Goal: Task Accomplishment & Management: Complete application form

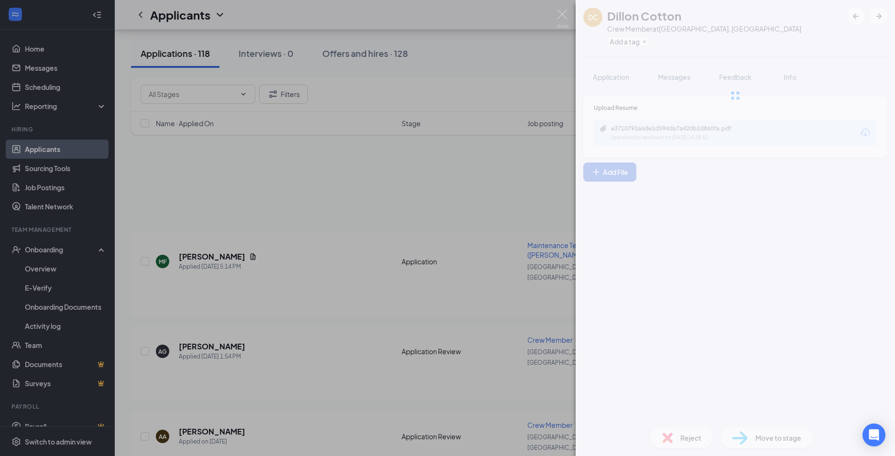
click at [298, 280] on div "[PERSON_NAME] Cotton Crew Member at [GEOGRAPHIC_DATA], [GEOGRAPHIC_DATA] Add a …" at bounding box center [447, 228] width 895 height 456
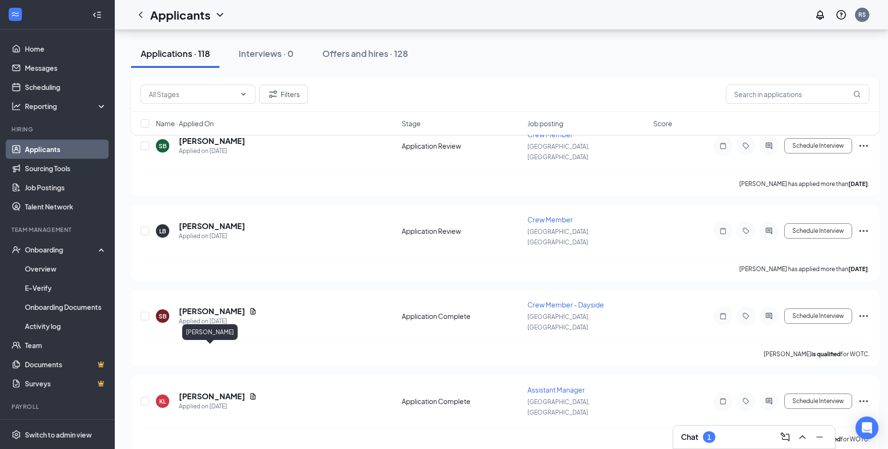
scroll to position [717, 0]
click at [249, 392] on icon "Document" at bounding box center [253, 396] width 8 height 8
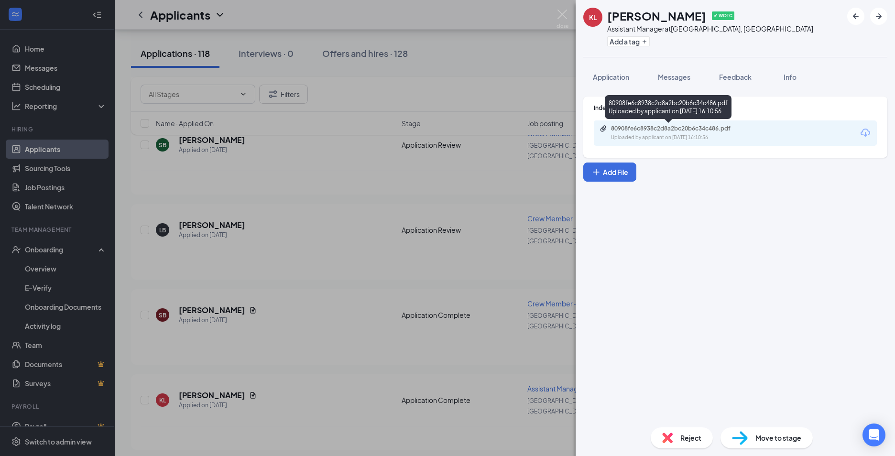
click at [660, 134] on div "Uploaded by applicant on [DATE] 16:10:56" at bounding box center [682, 138] width 143 height 8
click at [228, 307] on div "[PERSON_NAME] ✔ WOTC Assistant Manager at [GEOGRAPHIC_DATA], [GEOGRAPHIC_DATA] …" at bounding box center [447, 228] width 895 height 456
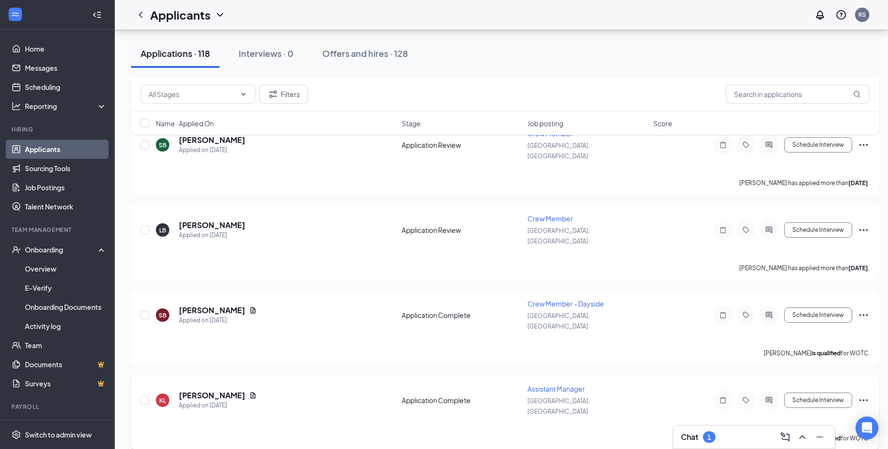
click at [862, 395] on icon "Ellipses" at bounding box center [863, 400] width 11 height 11
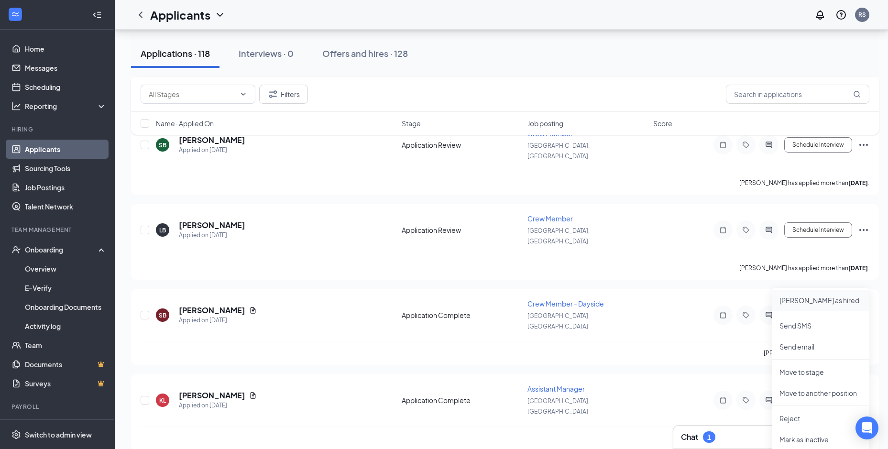
click at [827, 297] on p "[PERSON_NAME] as hired" at bounding box center [821, 301] width 82 height 10
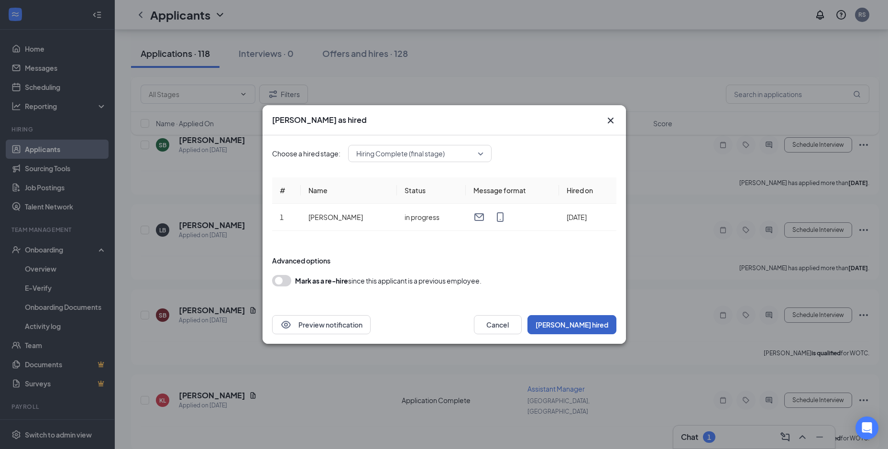
click at [594, 328] on button "[PERSON_NAME] hired" at bounding box center [572, 324] width 89 height 19
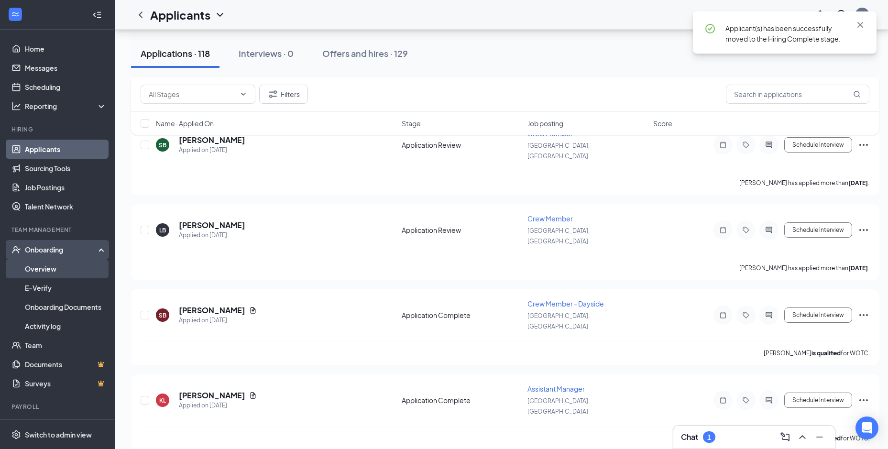
click at [59, 265] on link "Overview" at bounding box center [66, 268] width 82 height 19
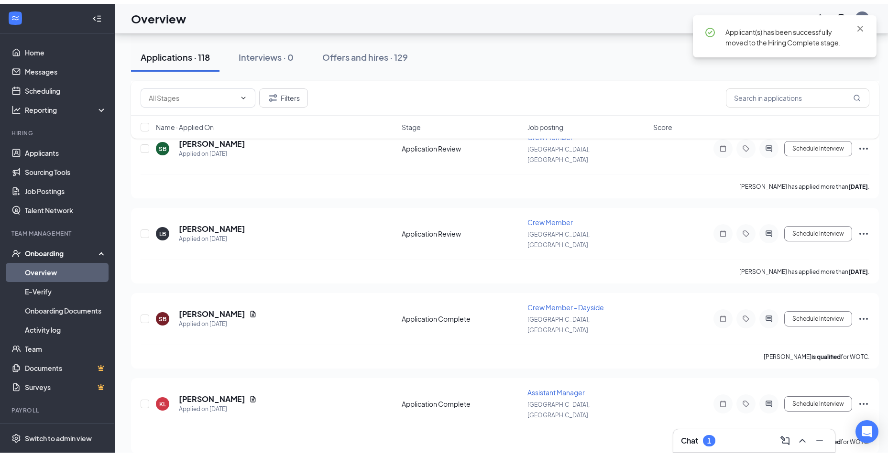
scroll to position [43, 0]
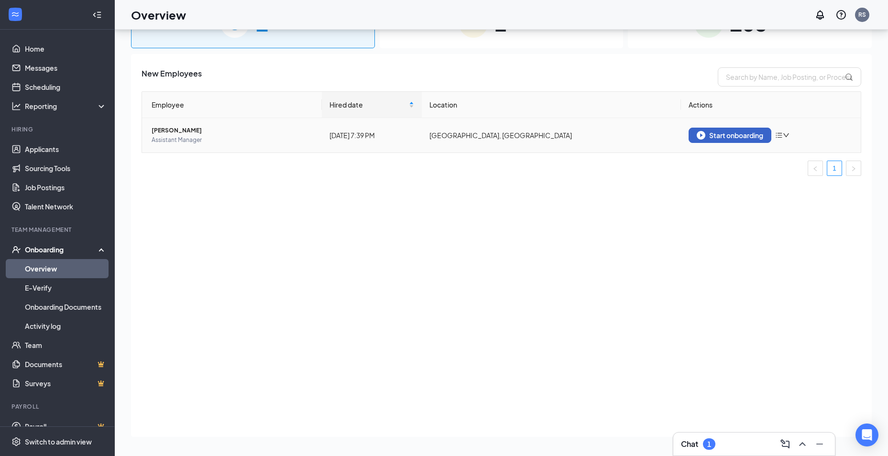
click at [703, 137] on img "button" at bounding box center [701, 135] width 9 height 9
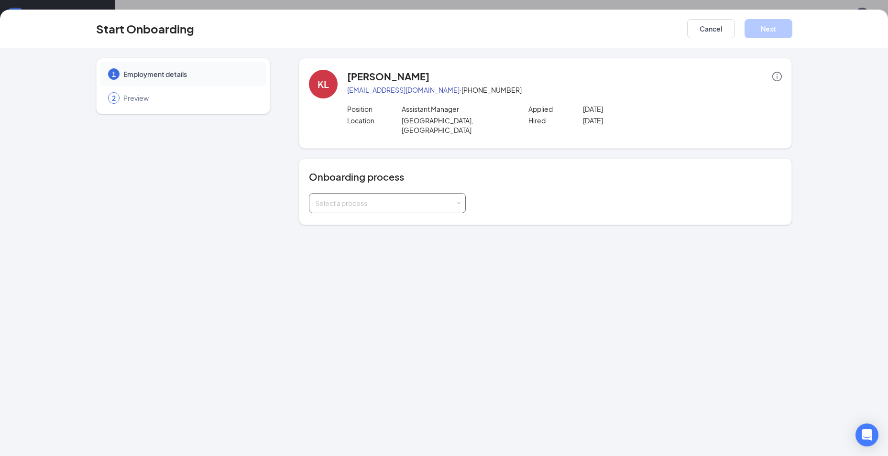
click at [441, 199] on div "Select a process" at bounding box center [385, 204] width 140 height 10
click at [401, 227] on span "Fort Dodge Onboarding Process" at bounding box center [364, 231] width 102 height 9
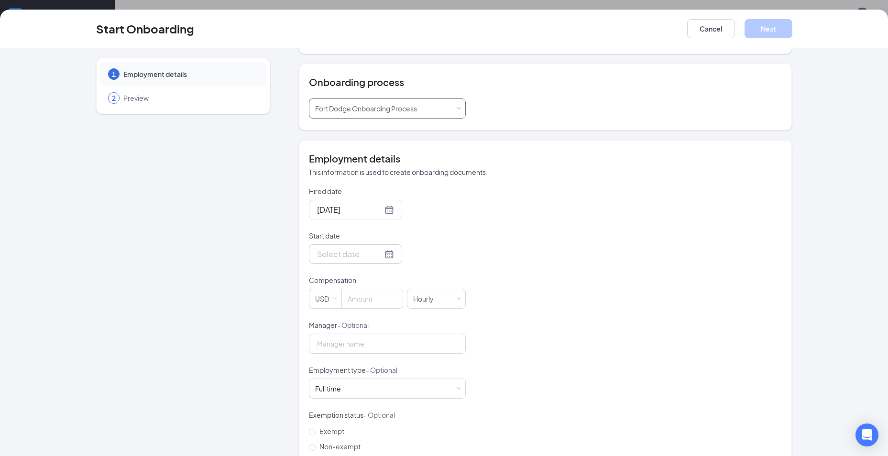
scroll to position [96, 0]
click at [384, 249] on div at bounding box center [355, 253] width 93 height 20
type input "[DATE]"
click at [384, 360] on td "28" at bounding box center [392, 367] width 17 height 14
click at [358, 297] on div at bounding box center [373, 298] width 62 height 20
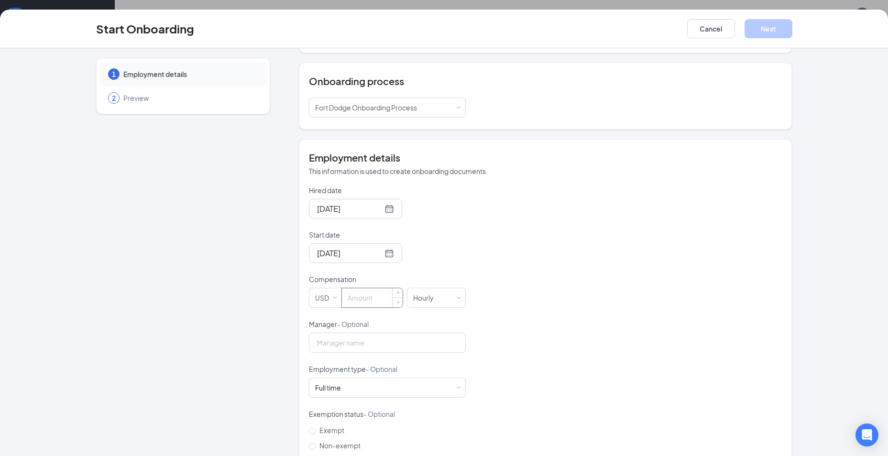
click at [360, 291] on input at bounding box center [372, 297] width 61 height 19
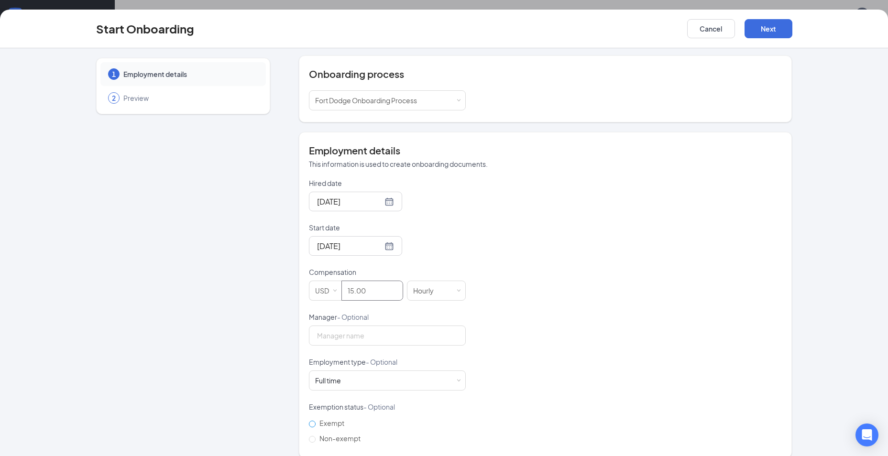
scroll to position [105, 0]
type input "15"
click at [311, 429] on label "Non-exempt" at bounding box center [336, 436] width 55 height 15
click at [311, 434] on input "Non-exempt" at bounding box center [312, 437] width 7 height 7
radio input "true"
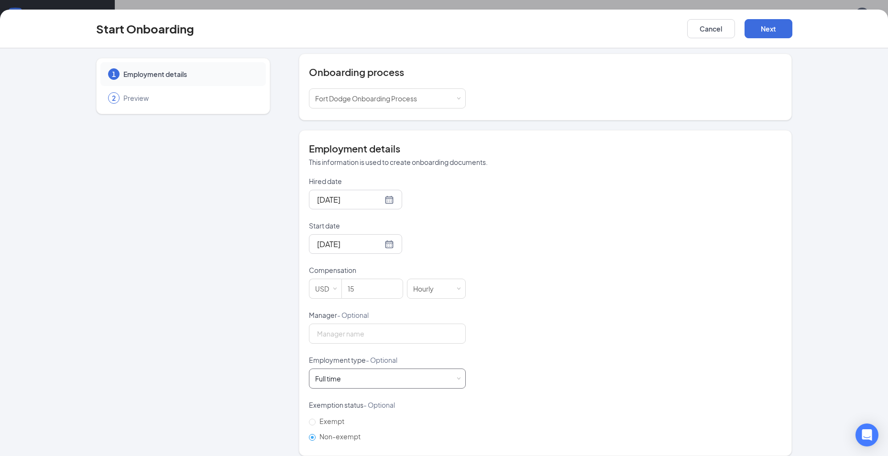
click at [367, 375] on div "Full time Works 30+ hours per week and is reasonably expected to work" at bounding box center [387, 378] width 144 height 19
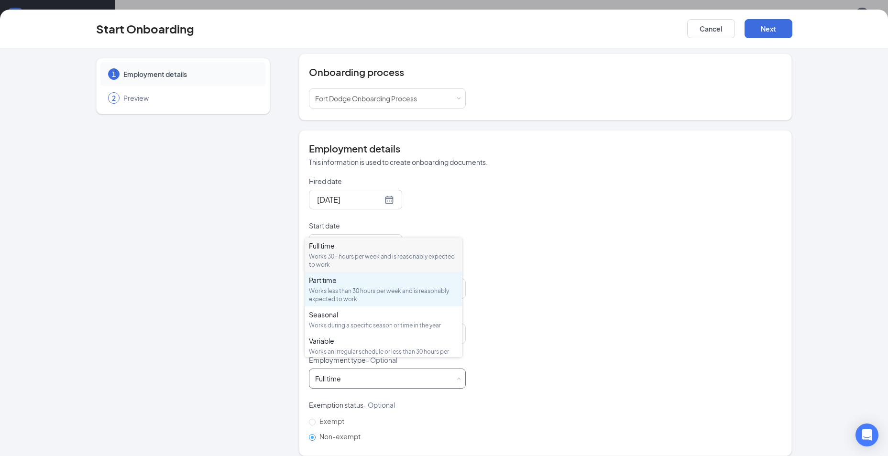
click at [374, 286] on div "Part time Works less than 30 hours per week and is reasonably expected to work" at bounding box center [383, 290] width 149 height 28
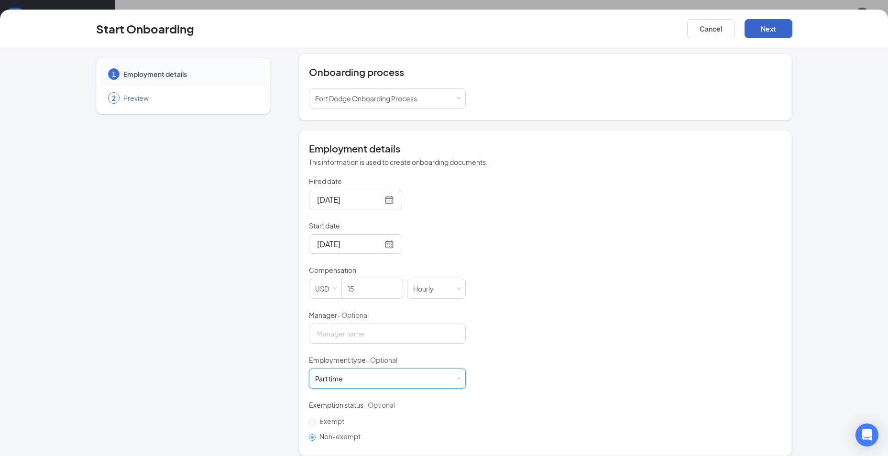
click at [775, 24] on button "Next" at bounding box center [769, 28] width 48 height 19
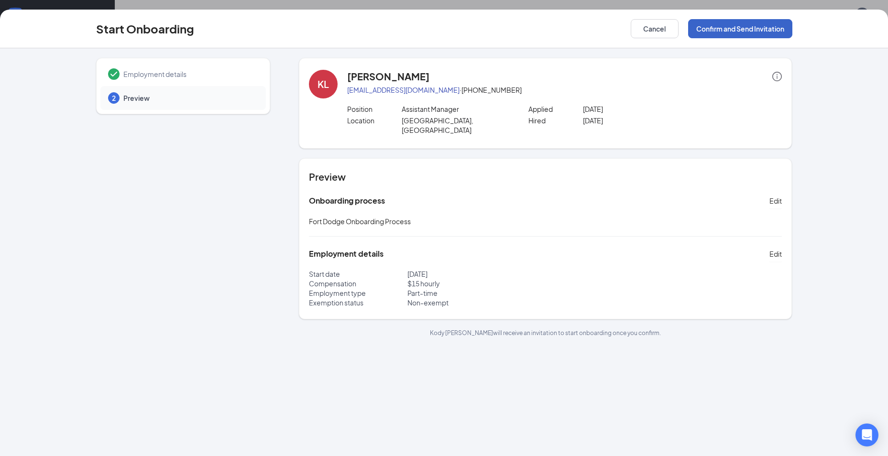
click at [768, 38] on button "Confirm and Send Invitation" at bounding box center [740, 28] width 104 height 19
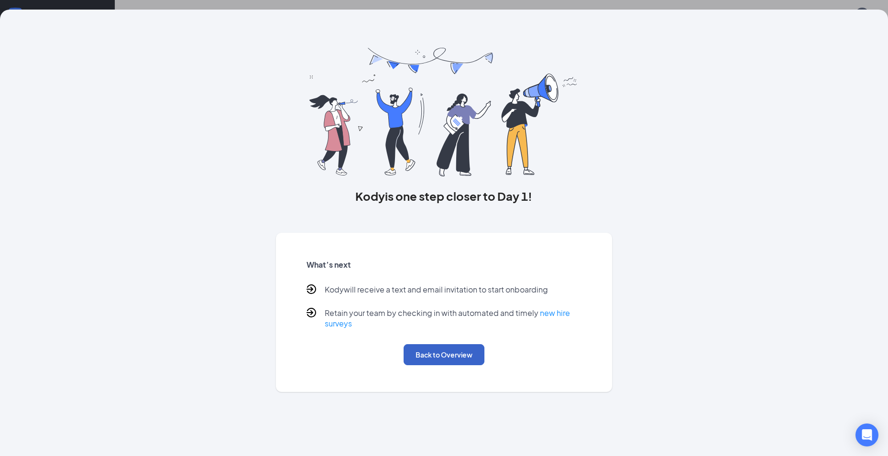
click at [442, 349] on button "Back to Overview" at bounding box center [444, 354] width 81 height 21
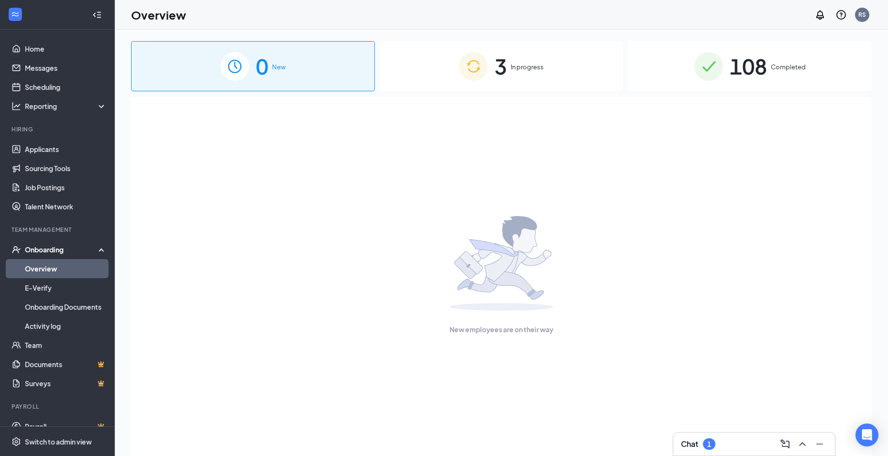
click at [57, 275] on link "Overview" at bounding box center [66, 268] width 82 height 19
click at [473, 68] on img at bounding box center [473, 66] width 29 height 29
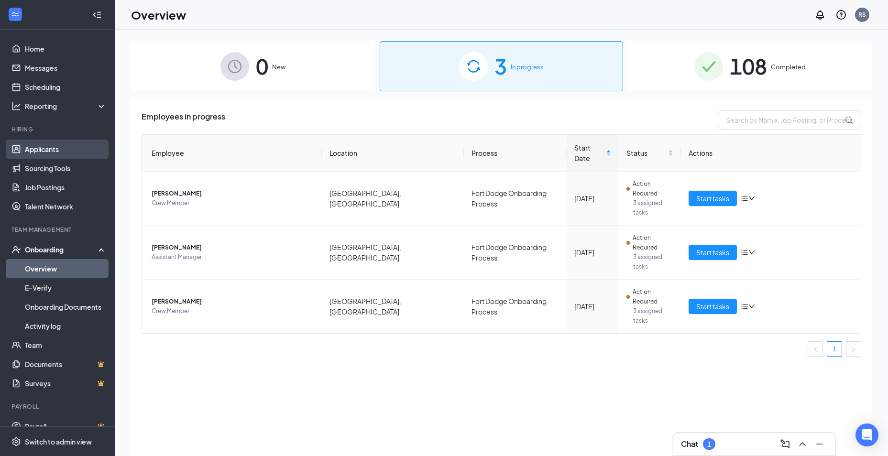
click at [68, 154] on link "Applicants" at bounding box center [66, 149] width 82 height 19
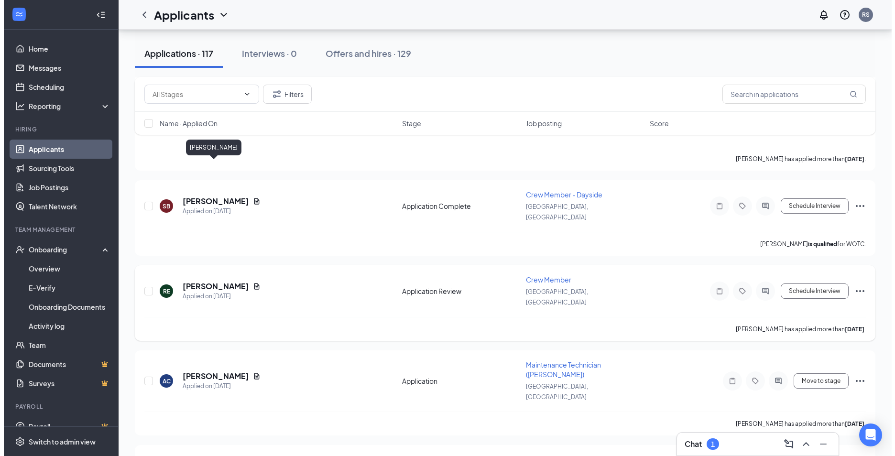
scroll to position [861, 0]
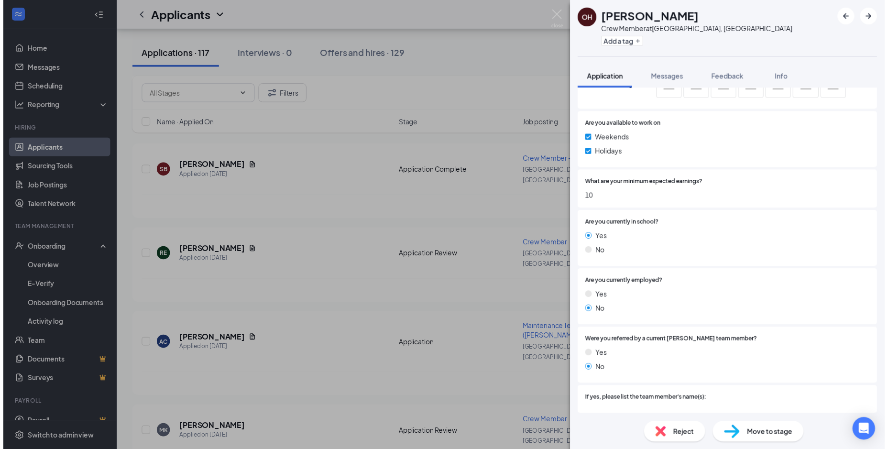
scroll to position [554, 0]
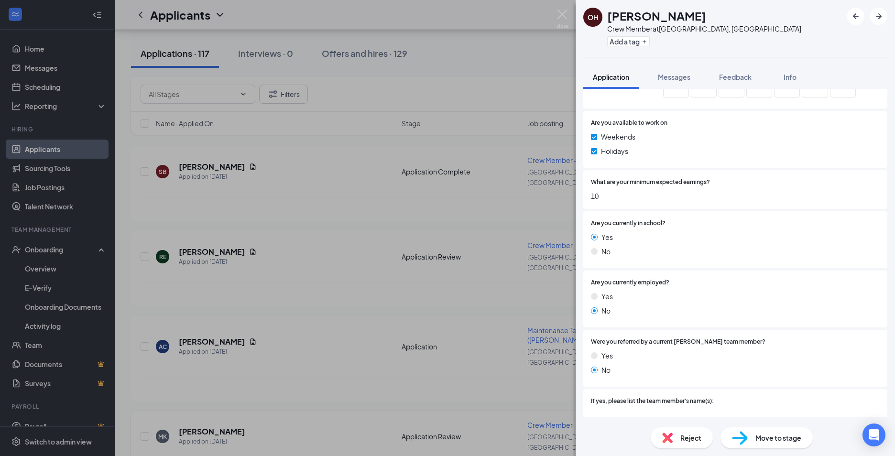
click at [318, 299] on div "OH [PERSON_NAME] Crew Member at [GEOGRAPHIC_DATA], [GEOGRAPHIC_DATA] Add a tag …" at bounding box center [447, 228] width 895 height 456
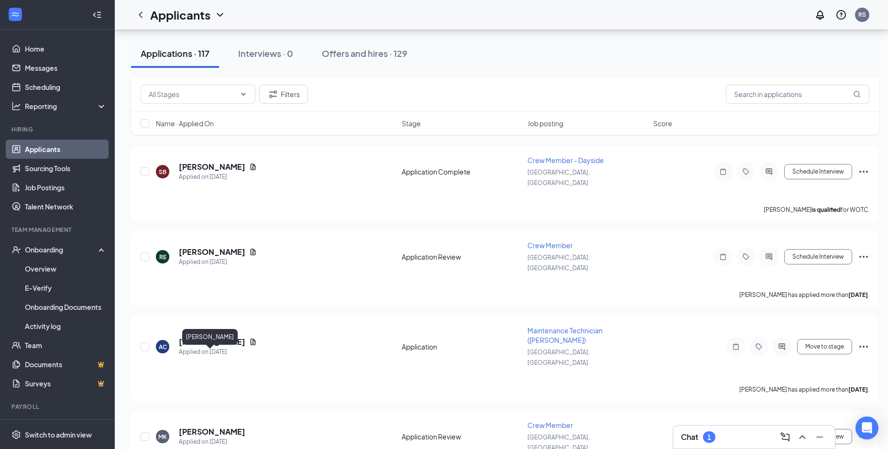
click at [283, 335] on div "OH [PERSON_NAME] Crew Member at [GEOGRAPHIC_DATA], [GEOGRAPHIC_DATA] Add a tag …" at bounding box center [444, 224] width 888 height 449
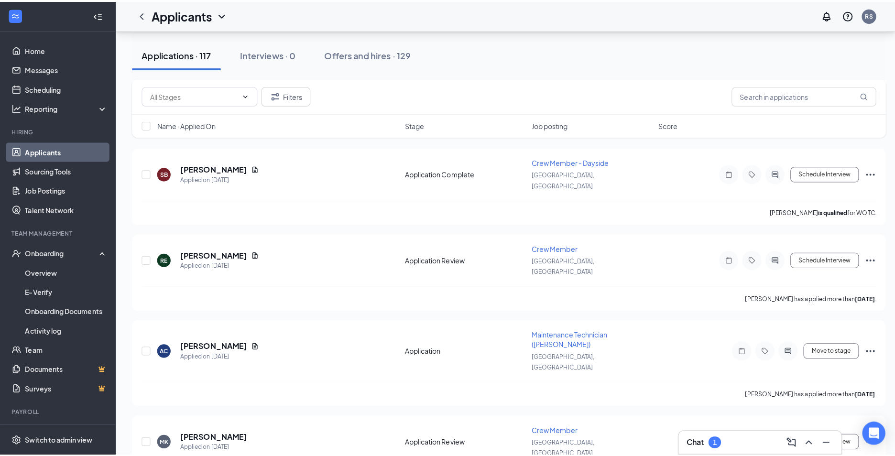
scroll to position [1052, 0]
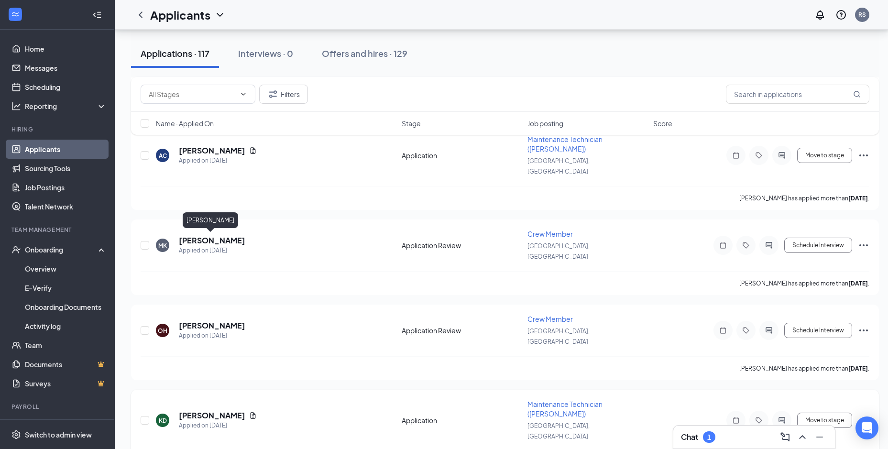
click at [217, 410] on h5 "[PERSON_NAME]" at bounding box center [212, 415] width 66 height 11
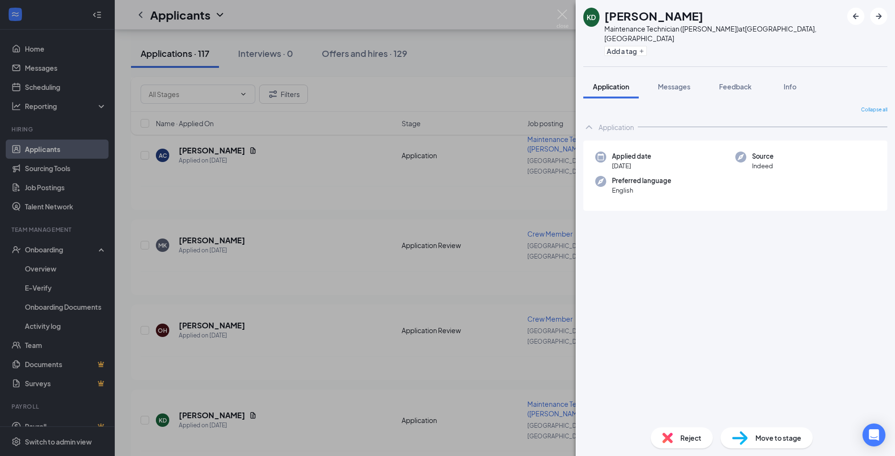
drag, startPoint x: 293, startPoint y: 326, endPoint x: 231, endPoint y: 324, distance: 61.7
click at [292, 326] on div "[PERSON_NAME] Maintenance Technician ([PERSON_NAME]) at [GEOGRAPHIC_DATA], [GEO…" at bounding box center [447, 228] width 895 height 456
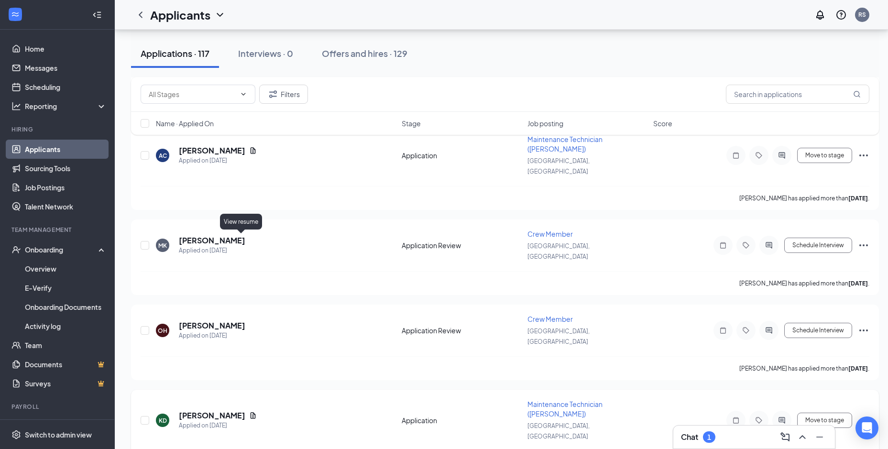
click at [249, 412] on icon "Document" at bounding box center [253, 416] width 8 height 8
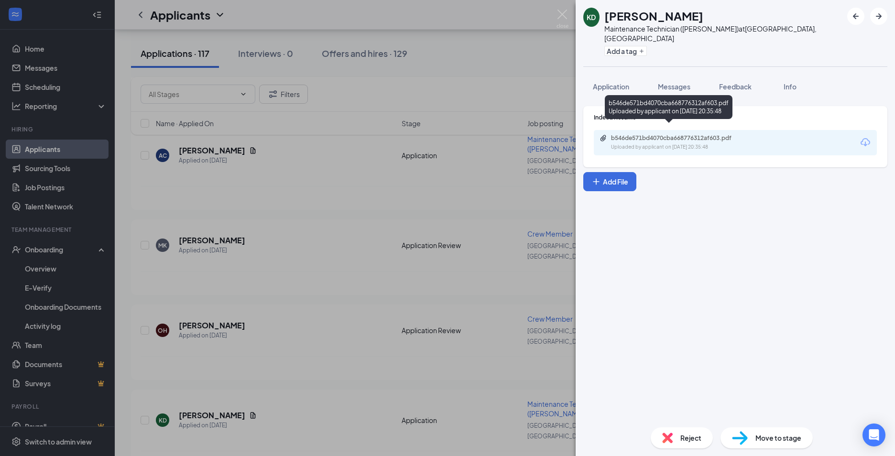
click at [609, 134] on div "b546de571bd4070cba668776312af603.pdf" at bounding box center [677, 138] width 155 height 8
drag, startPoint x: 222, startPoint y: 358, endPoint x: 199, endPoint y: 275, distance: 86.0
click at [222, 357] on div "[PERSON_NAME] Maintenance Technician ([PERSON_NAME]) at [GEOGRAPHIC_DATA], [GEO…" at bounding box center [447, 228] width 895 height 456
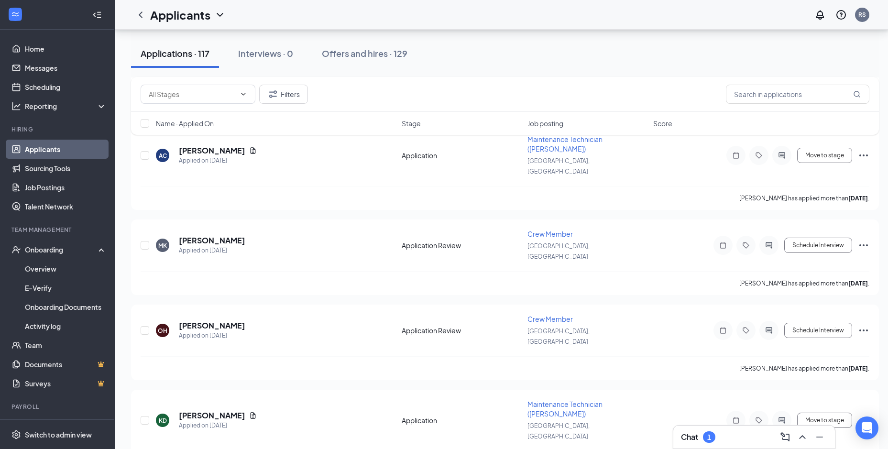
drag, startPoint x: 203, startPoint y: 309, endPoint x: 201, endPoint y: 314, distance: 5.8
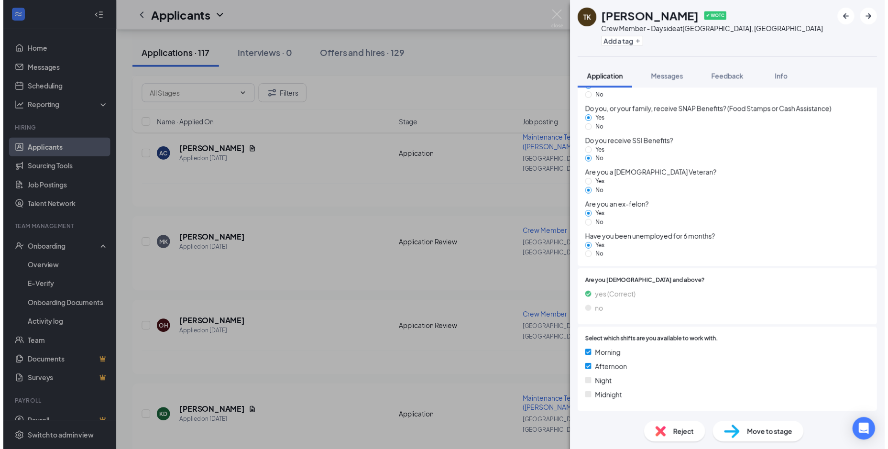
scroll to position [758, 0]
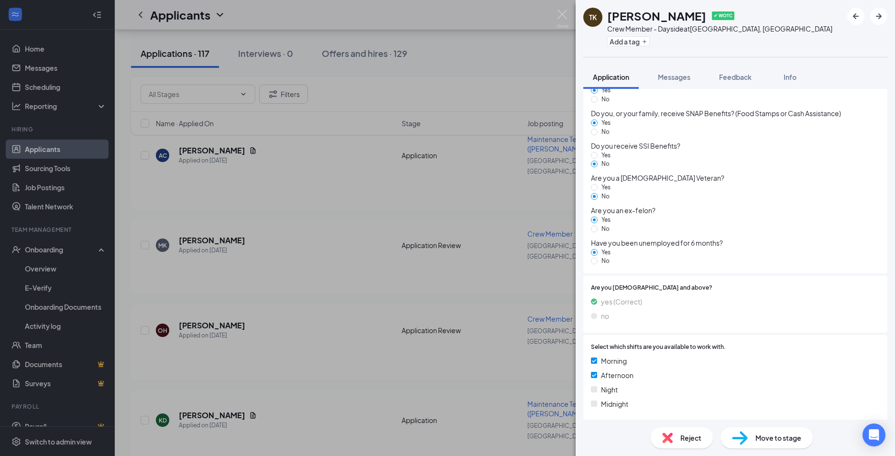
click at [196, 238] on div "TK [PERSON_NAME] ✔ WOTC Crew Member - Dayside at [GEOGRAPHIC_DATA], [GEOGRAPHIC…" at bounding box center [447, 228] width 895 height 456
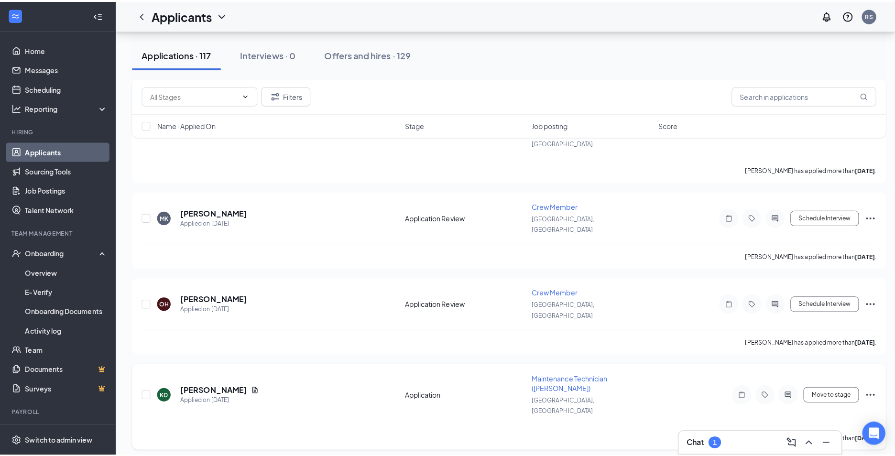
scroll to position [1100, 0]
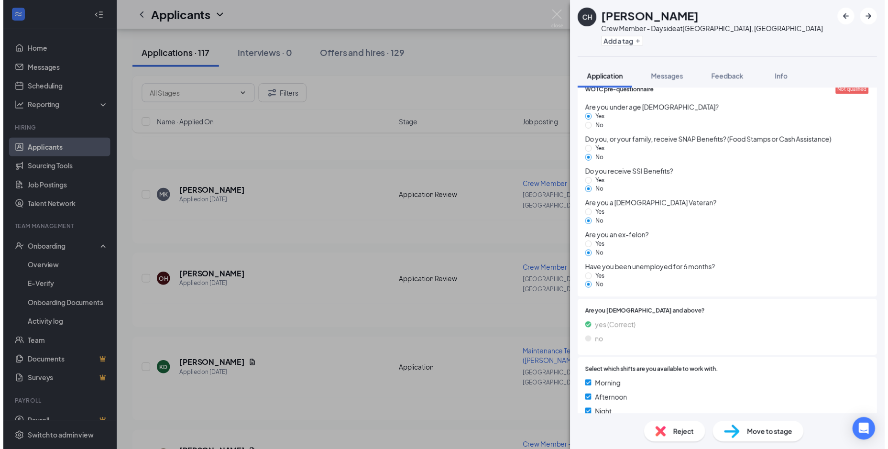
scroll to position [740, 0]
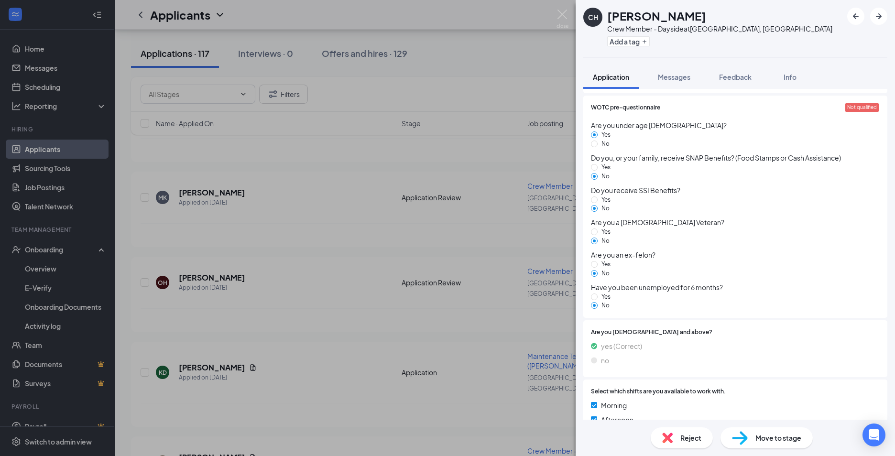
click at [297, 318] on div "CH [PERSON_NAME] Crew Member - Dayside at [GEOGRAPHIC_DATA], [GEOGRAPHIC_DATA] …" at bounding box center [447, 228] width 895 height 456
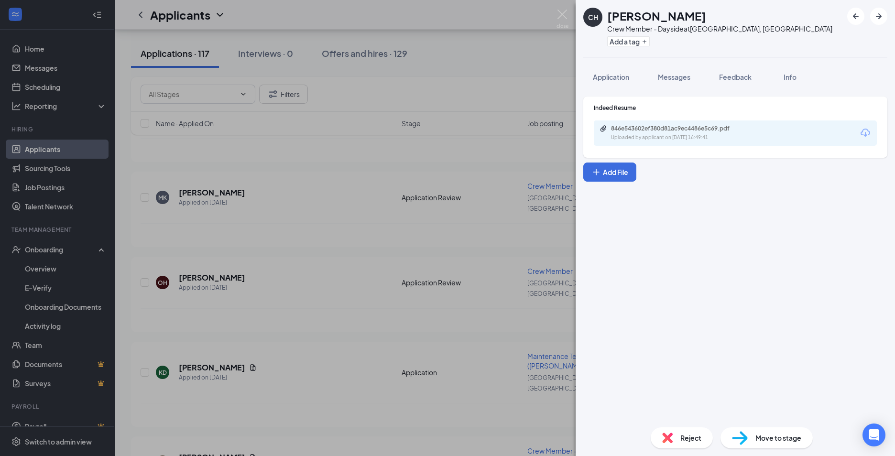
click at [628, 127] on div "846e543602ef380d81ac9ec4486e5c69.pdf" at bounding box center [678, 129] width 134 height 8
click at [301, 303] on div "CH [PERSON_NAME] Crew Member - Dayside at [GEOGRAPHIC_DATA], [GEOGRAPHIC_DATA] …" at bounding box center [447, 228] width 895 height 456
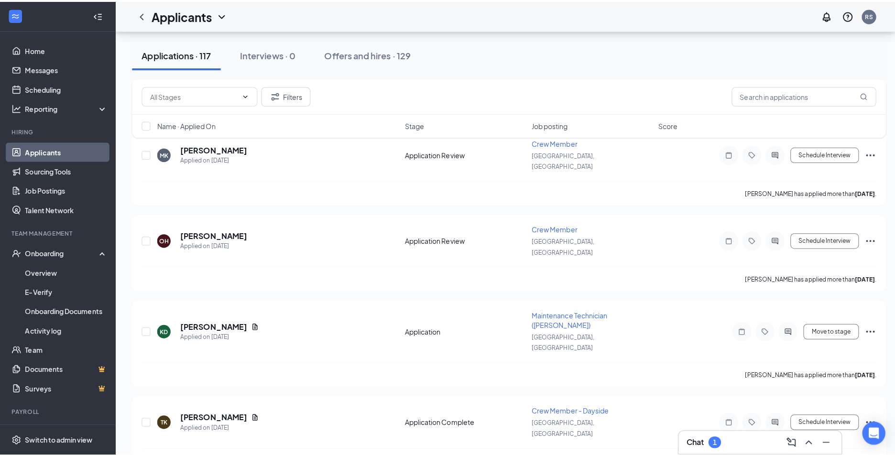
scroll to position [1148, 0]
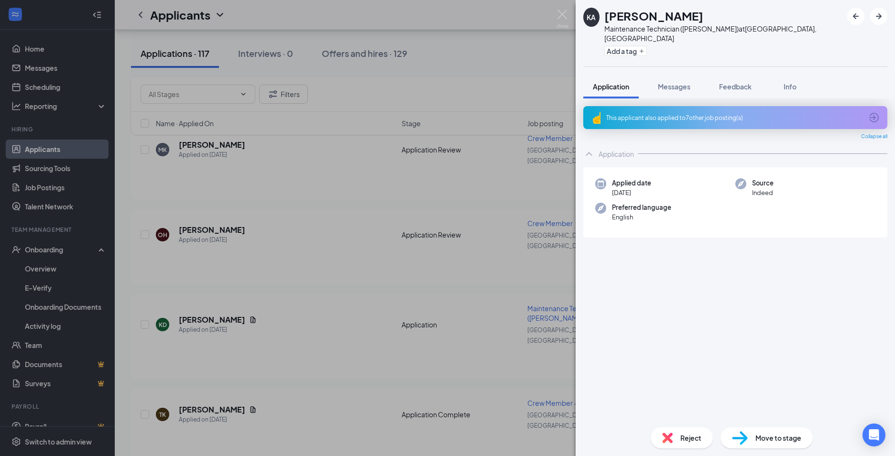
click at [728, 114] on div "This applicant also applied to 7 other job posting(s)" at bounding box center [735, 118] width 256 height 8
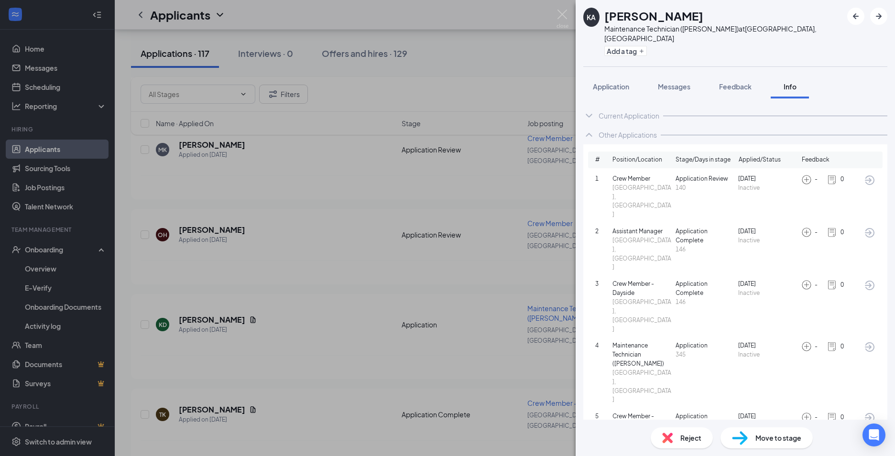
click at [805, 175] on img at bounding box center [807, 180] width 11 height 11
click at [808, 175] on img at bounding box center [807, 180] width 11 height 11
click at [873, 175] on icon "ArrowCircle" at bounding box center [869, 180] width 11 height 11
click at [263, 232] on div "KA [PERSON_NAME] Maintenance Technician ([PERSON_NAME]) at [GEOGRAPHIC_DATA], […" at bounding box center [447, 228] width 895 height 456
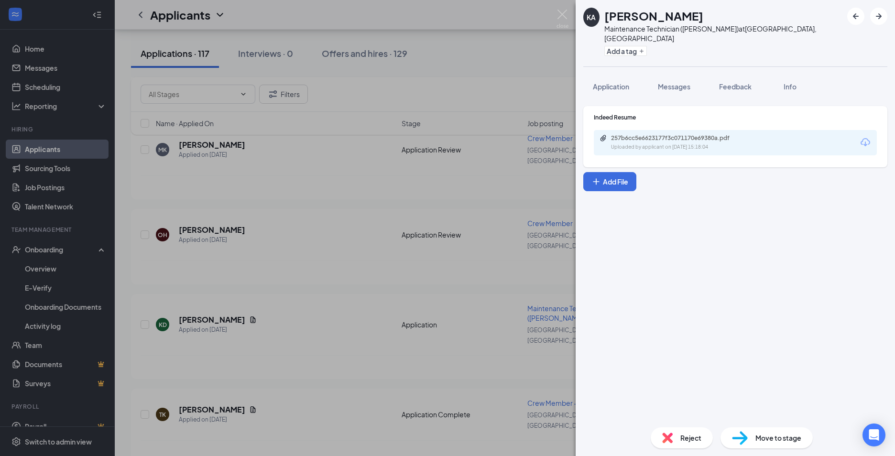
click at [674, 143] on div "257b6cc5e6623177f3c071170e69380a.pdf Uploaded by applicant on [DATE] 15:18:04" at bounding box center [735, 142] width 283 height 25
click at [678, 143] on div "Uploaded by applicant on [DATE] 15:18:04" at bounding box center [682, 147] width 143 height 8
click at [308, 247] on div "KA [PERSON_NAME] Maintenance Technician ([PERSON_NAME]) at [GEOGRAPHIC_DATA], […" at bounding box center [447, 228] width 895 height 456
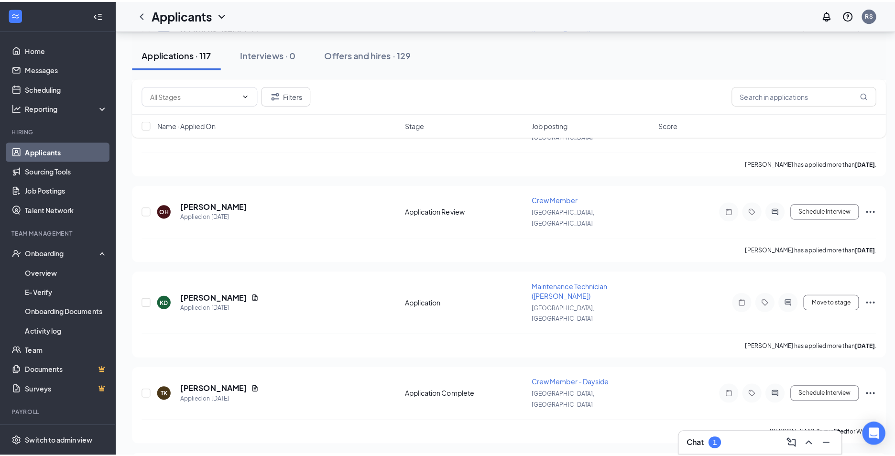
scroll to position [1244, 0]
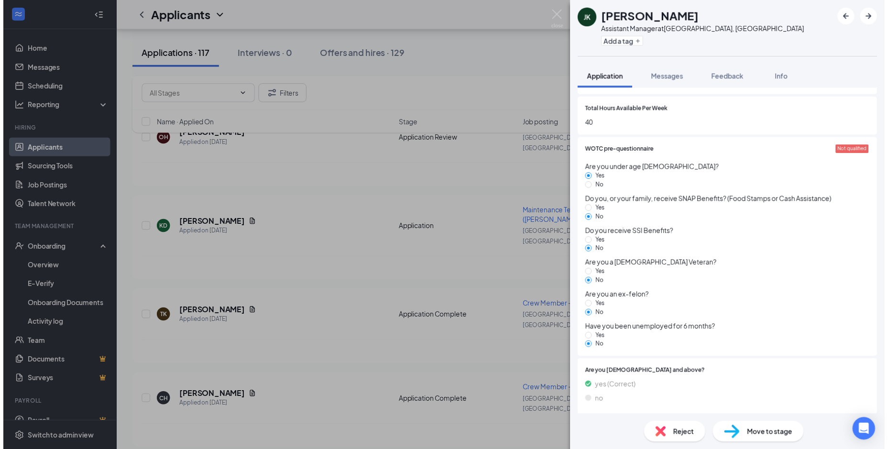
scroll to position [761, 0]
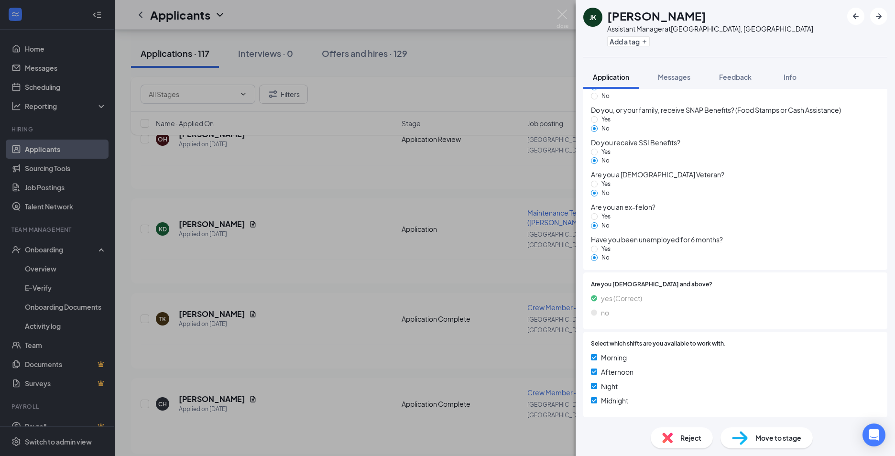
click at [269, 320] on div "[PERSON_NAME] [PERSON_NAME] Assistant Manager at [GEOGRAPHIC_DATA], [GEOGRAPHIC…" at bounding box center [447, 228] width 895 height 456
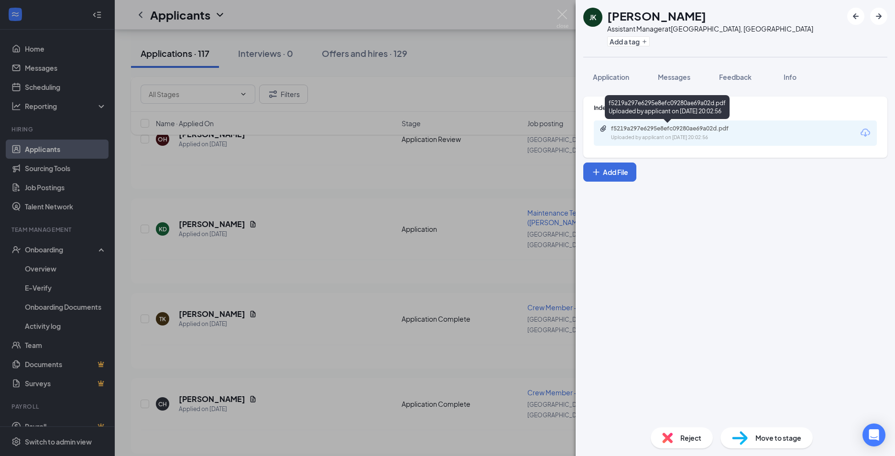
click at [629, 129] on div "f5219a297e6295e8efc09280ae69a02d.pdf" at bounding box center [678, 129] width 134 height 8
click at [309, 366] on div "[PERSON_NAME] [PERSON_NAME] Assistant Manager at [GEOGRAPHIC_DATA], [GEOGRAPHIC…" at bounding box center [447, 228] width 895 height 456
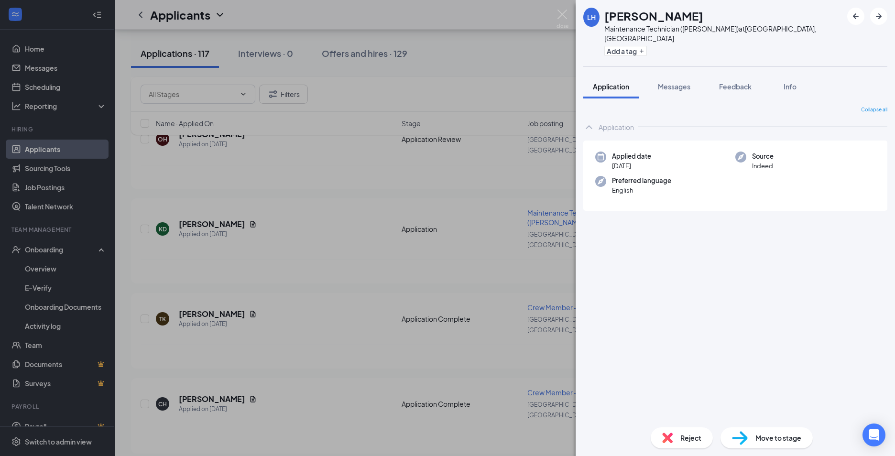
click at [234, 376] on div "[PERSON_NAME] Maintenance Technician ([PERSON_NAME]) at [GEOGRAPHIC_DATA], [GEO…" at bounding box center [447, 228] width 895 height 456
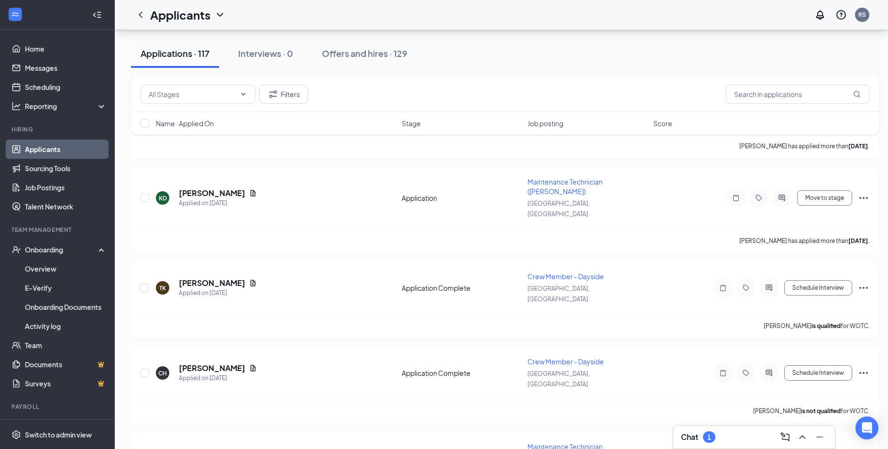
scroll to position [1339, 0]
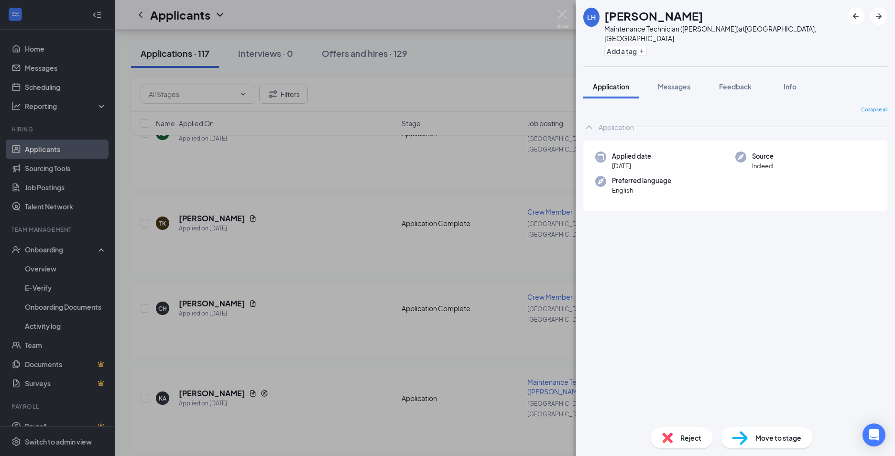
click at [271, 344] on div "[PERSON_NAME] Maintenance Technician ([PERSON_NAME]) at [GEOGRAPHIC_DATA], [GEO…" at bounding box center [447, 228] width 895 height 456
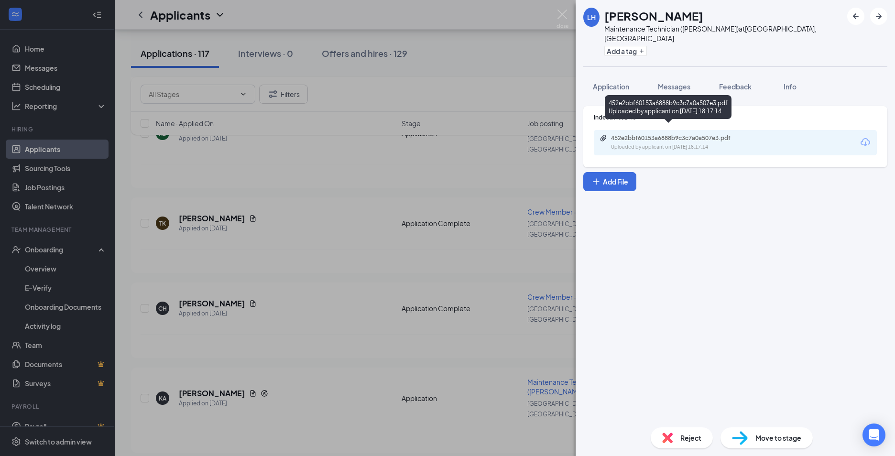
click at [703, 134] on div "452e2bbf60153a6888b9c3c7a0a507e3.pdf" at bounding box center [678, 138] width 134 height 8
click at [119, 178] on div "[PERSON_NAME] Maintenance Technician ([PERSON_NAME]) at [GEOGRAPHIC_DATA], [GEO…" at bounding box center [447, 228] width 895 height 456
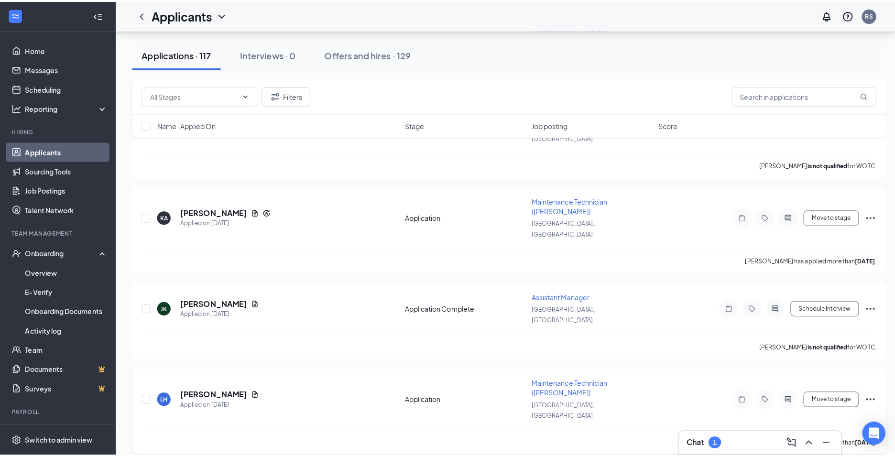
scroll to position [1531, 0]
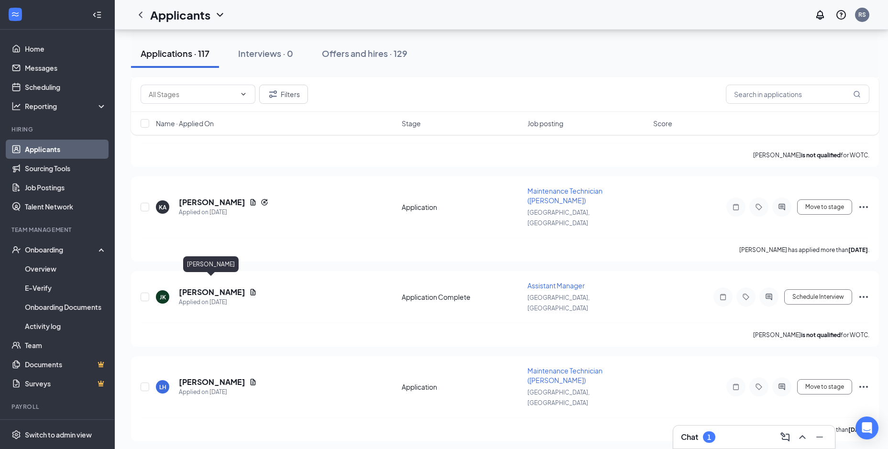
drag, startPoint x: 199, startPoint y: 279, endPoint x: 202, endPoint y: 284, distance: 5.6
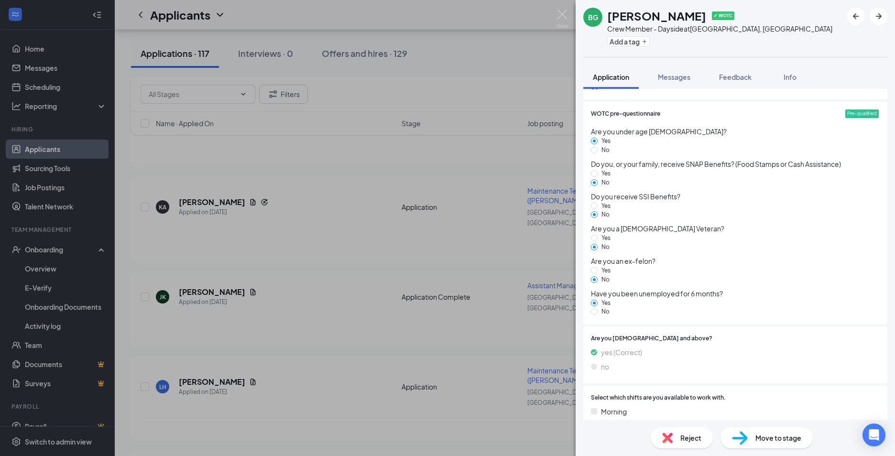
scroll to position [717, 0]
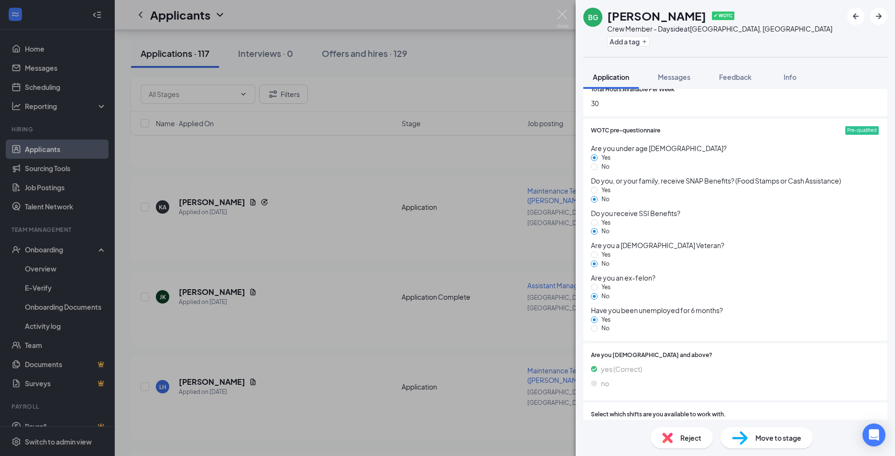
click at [336, 251] on div "BG [PERSON_NAME] ✔ WOTC Crew Member - Dayside at [GEOGRAPHIC_DATA], [GEOGRAPHIC…" at bounding box center [447, 228] width 895 height 456
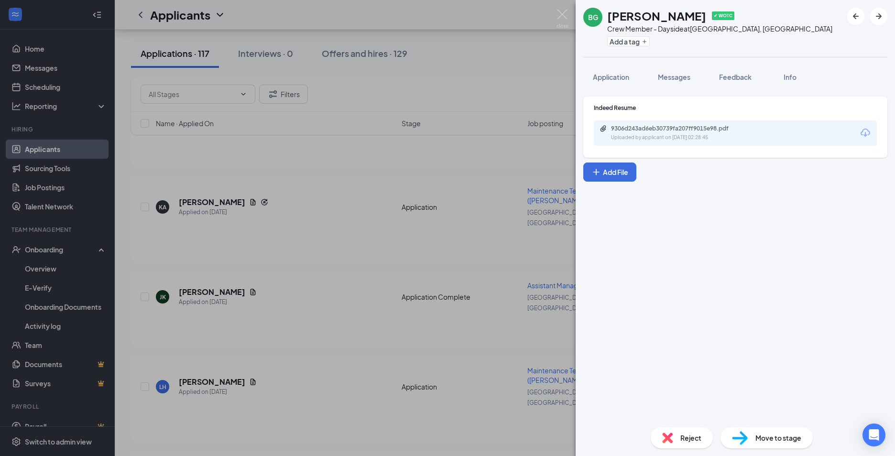
click at [694, 140] on div "Uploaded by applicant on [DATE] 02:28:45" at bounding box center [682, 138] width 143 height 8
